Goal: Information Seeking & Learning: Learn about a topic

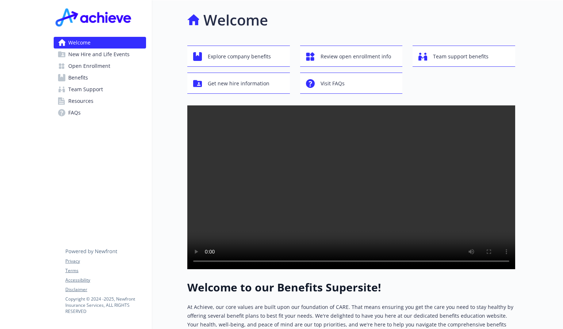
click at [82, 56] on span "New Hire and Life Events" at bounding box center [98, 55] width 61 height 12
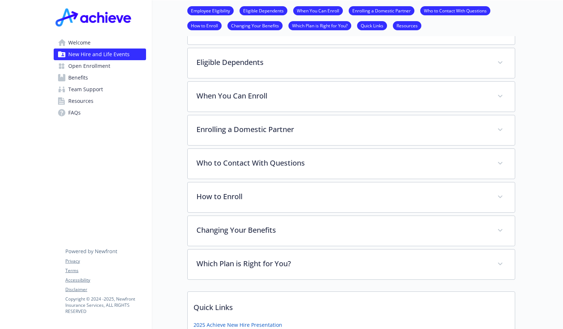
scroll to position [264, 0]
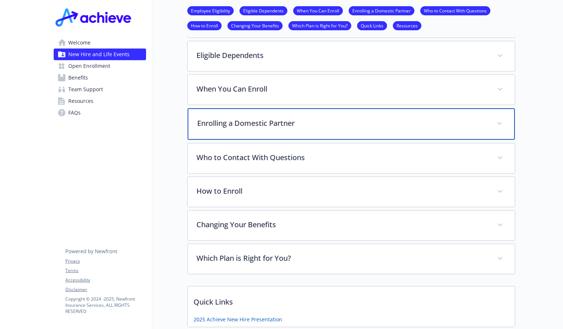
click at [496, 123] on span at bounding box center [500, 124] width 12 height 12
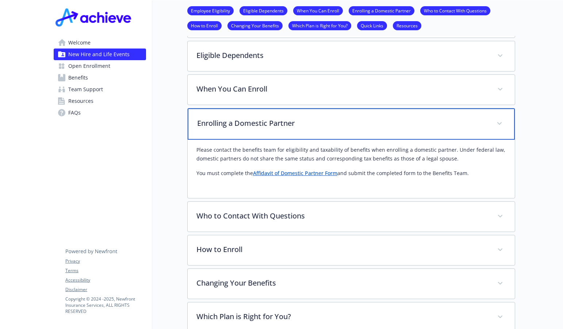
click at [496, 123] on span at bounding box center [500, 124] width 12 height 12
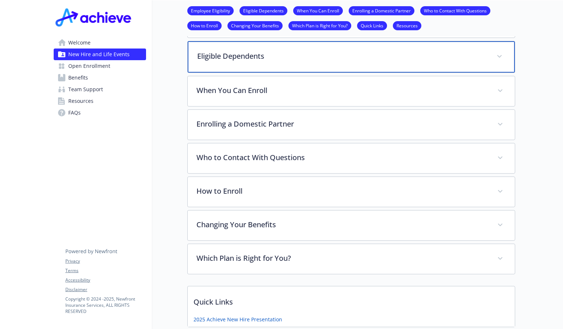
click at [495, 60] on div "Eligible Dependents" at bounding box center [351, 56] width 327 height 31
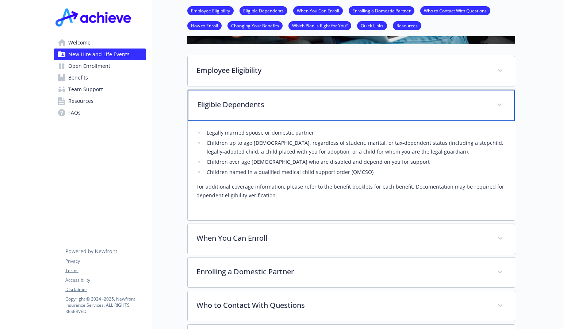
scroll to position [211, 0]
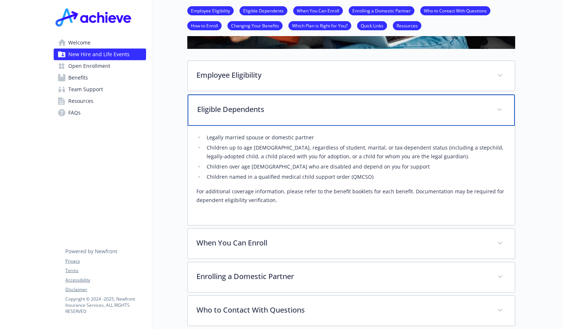
click at [497, 110] on icon at bounding box center [499, 109] width 4 height 3
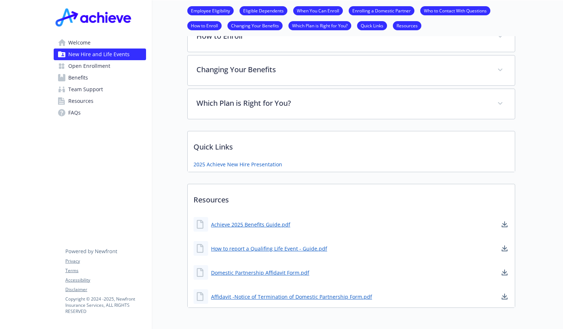
scroll to position [437, 0]
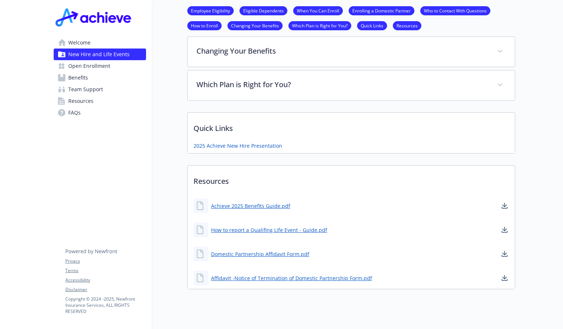
click at [80, 92] on span "Team Support" at bounding box center [85, 90] width 35 height 12
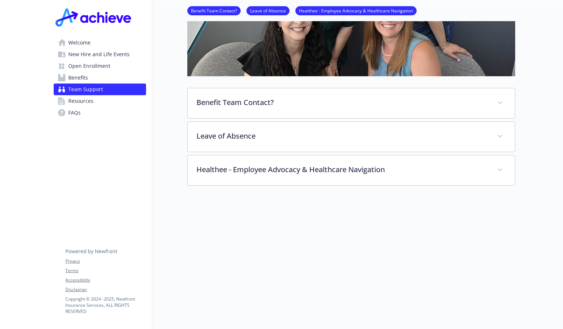
click at [80, 78] on span "Benefits" at bounding box center [78, 78] width 20 height 12
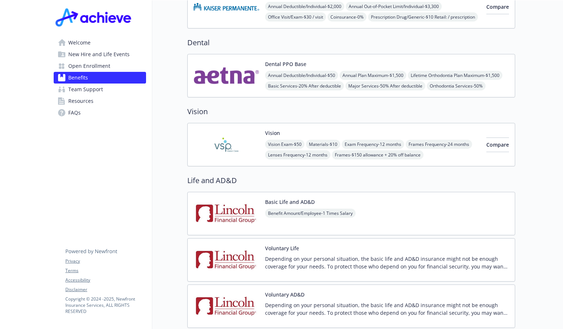
scroll to position [390, 0]
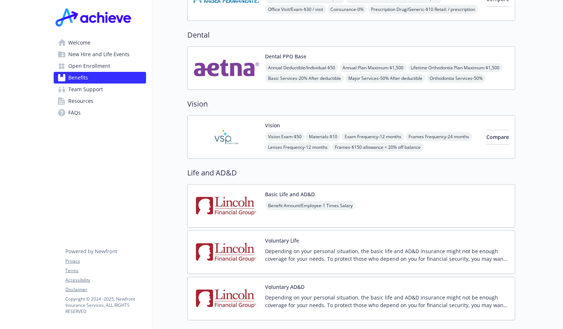
click at [103, 92] on link "Team Support" at bounding box center [100, 90] width 92 height 12
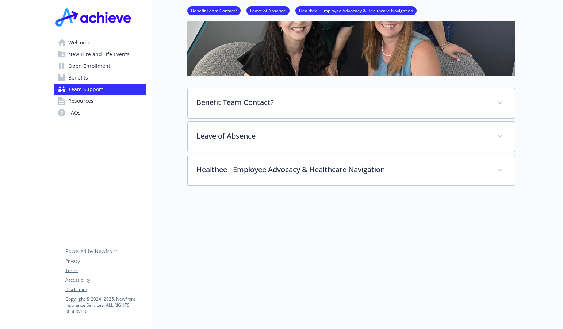
click at [100, 105] on link "Resources" at bounding box center [100, 101] width 92 height 12
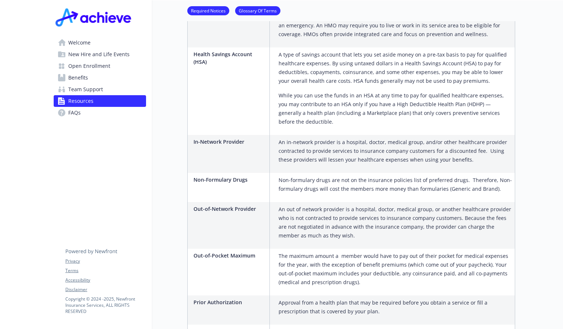
scroll to position [1022, 0]
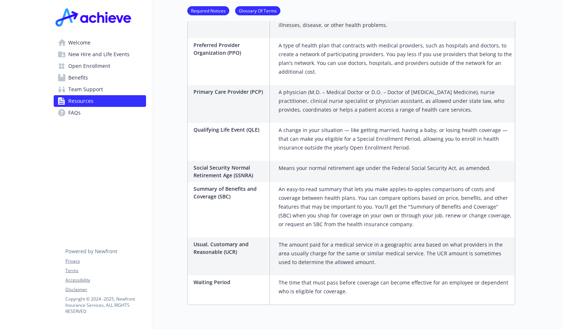
click at [86, 112] on link "FAQs" at bounding box center [100, 113] width 92 height 12
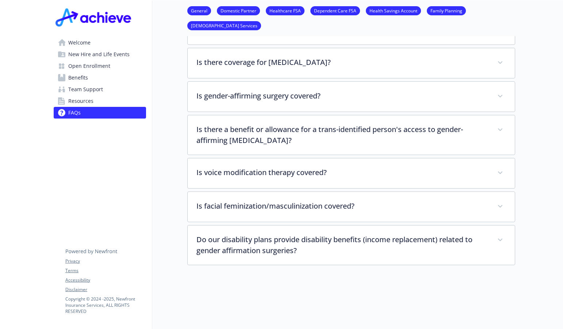
scroll to position [1685, 0]
